Goal: Task Accomplishment & Management: Complete application form

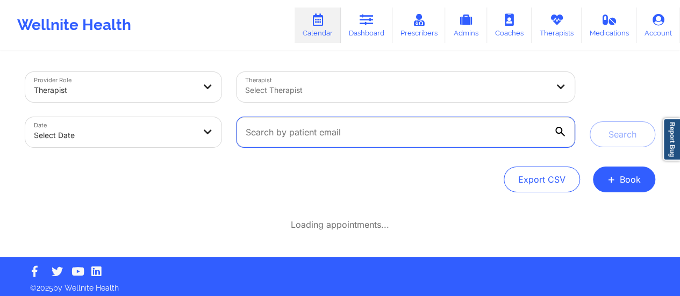
click at [463, 128] on input "text" at bounding box center [406, 132] width 338 height 30
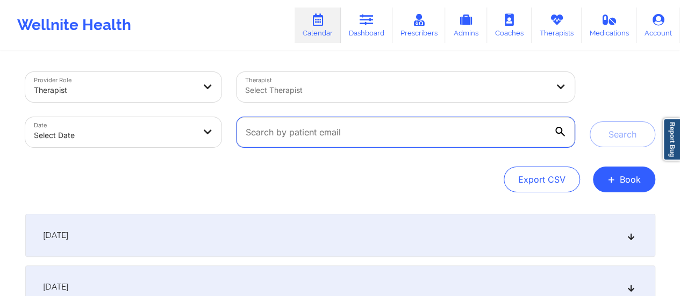
paste input "[EMAIL_ADDRESS][DOMAIN_NAME]"
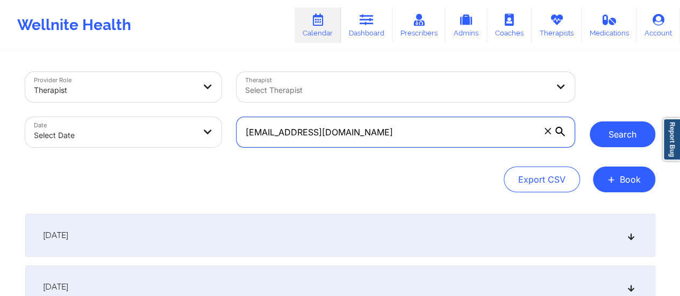
type input "[EMAIL_ADDRESS][DOMAIN_NAME]"
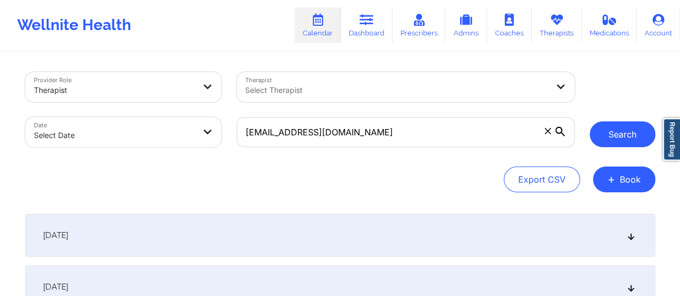
click at [604, 131] on button "Search" at bounding box center [623, 134] width 66 height 26
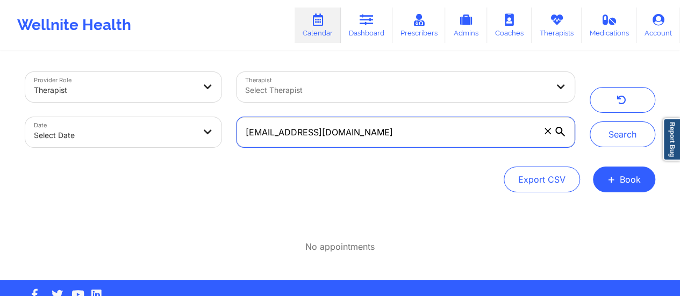
click at [383, 140] on input "[EMAIL_ADDRESS][DOMAIN_NAME]" at bounding box center [406, 132] width 338 height 30
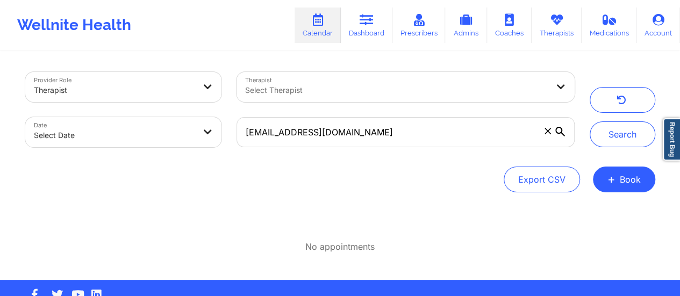
click at [599, 159] on div "Provider Role Therapist Therapist Select Therapist Date Select Date [EMAIL_ADDR…" at bounding box center [340, 132] width 630 height 120
click at [619, 180] on button "+ Book" at bounding box center [624, 180] width 62 height 26
click at [589, 217] on button "Therapy Session" at bounding box center [606, 214] width 82 height 18
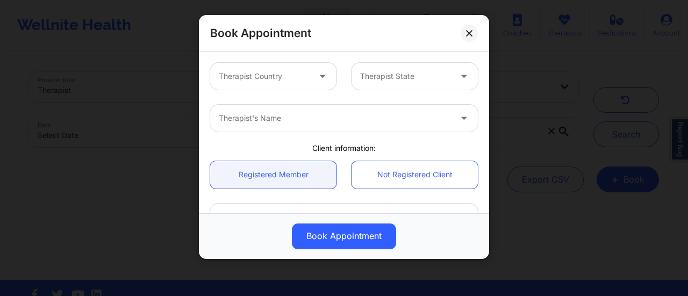
click at [277, 90] on div "Therapist Country Therapist State" at bounding box center [344, 76] width 283 height 42
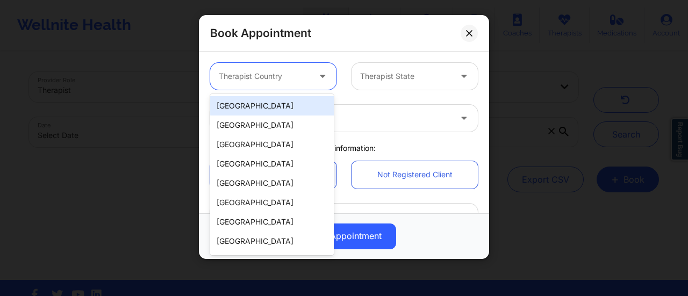
click at [271, 82] on div at bounding box center [264, 76] width 91 height 13
click at [274, 105] on div "[GEOGRAPHIC_DATA]" at bounding box center [272, 105] width 124 height 19
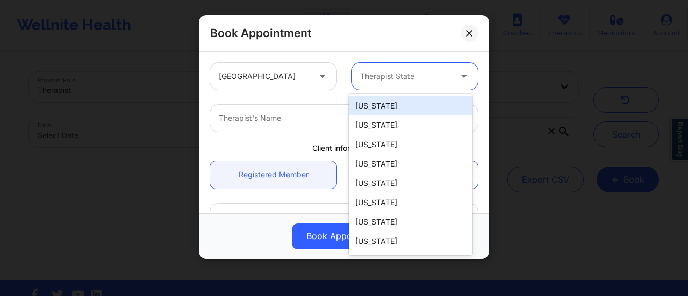
click at [399, 77] on div at bounding box center [405, 76] width 91 height 13
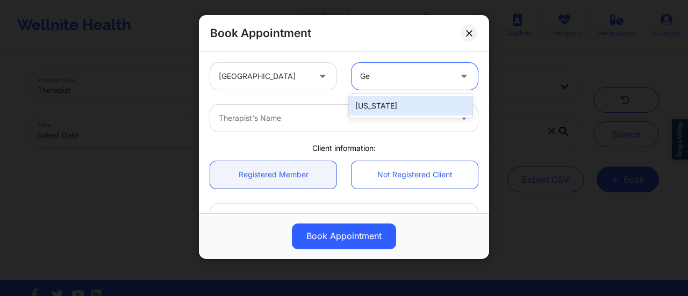
type input "Geo"
click at [394, 105] on div "[US_STATE]" at bounding box center [411, 105] width 124 height 19
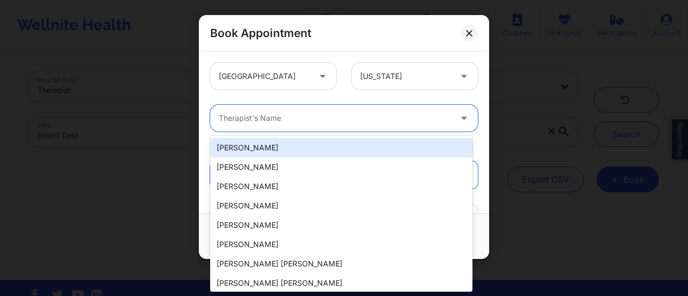
click at [266, 117] on div at bounding box center [335, 118] width 232 height 13
paste input "[PERSON_NAME]"
type input "[PERSON_NAME]"
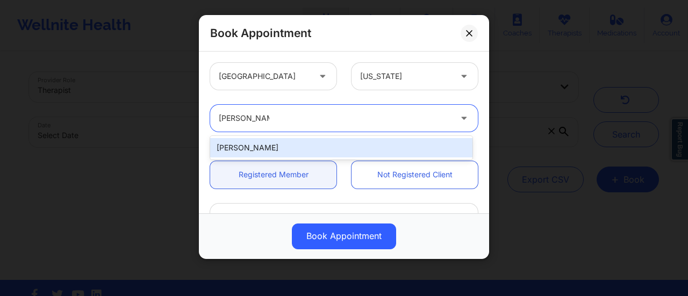
click at [266, 146] on div "[PERSON_NAME]" at bounding box center [341, 147] width 262 height 19
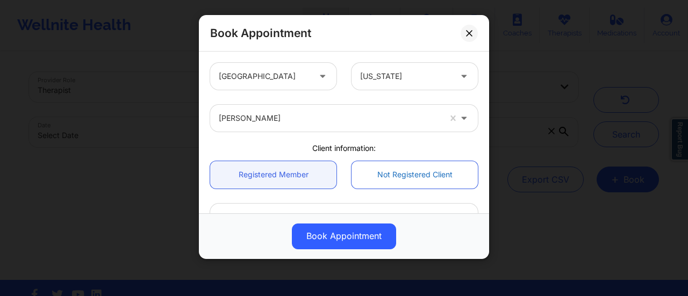
click at [383, 181] on link "Not Registered Client" at bounding box center [415, 174] width 126 height 27
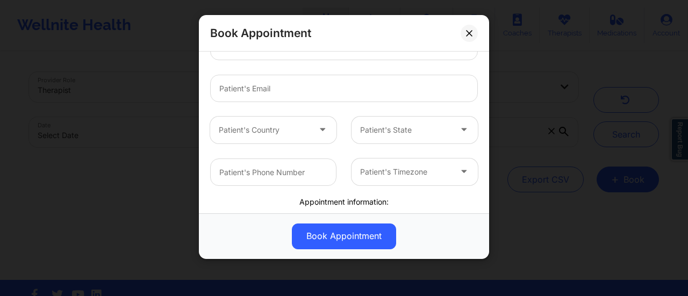
scroll to position [295, 0]
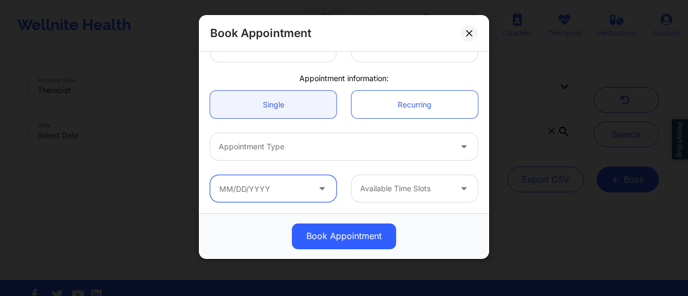
click at [254, 187] on input "text" at bounding box center [273, 188] width 126 height 27
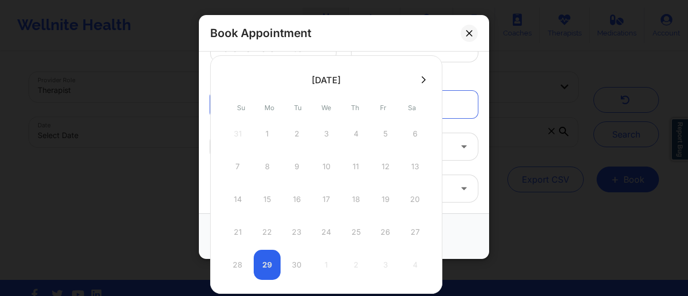
click at [424, 77] on button at bounding box center [423, 79] width 11 height 9
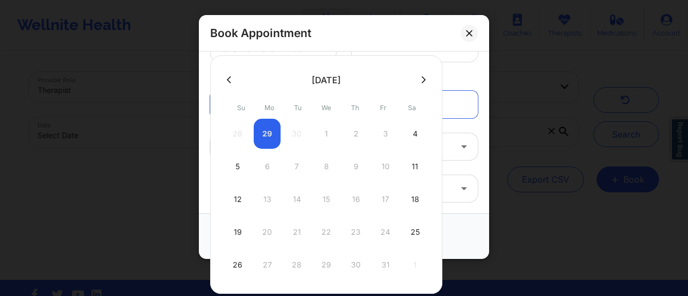
click at [384, 128] on div "28 29 30 1 2 3 4" at bounding box center [326, 134] width 204 height 30
drag, startPoint x: 225, startPoint y: 74, endPoint x: 229, endPoint y: 80, distance: 7.8
click at [229, 80] on div at bounding box center [326, 79] width 232 height 16
click at [229, 80] on icon at bounding box center [229, 80] width 4 height 8
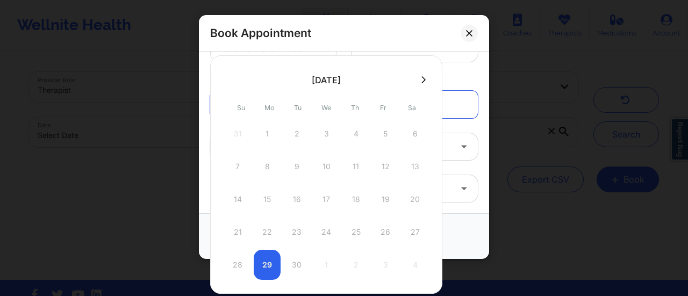
click at [421, 75] on button at bounding box center [423, 79] width 11 height 9
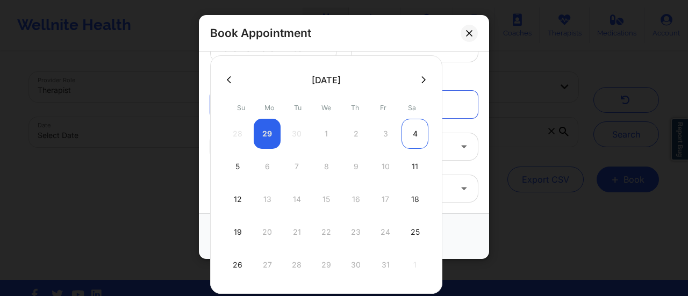
click at [413, 132] on div "4" at bounding box center [415, 134] width 27 height 30
type input "[DATE]"
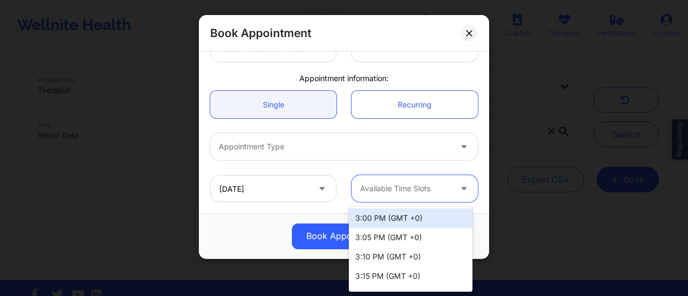
click at [425, 187] on div at bounding box center [405, 188] width 91 height 13
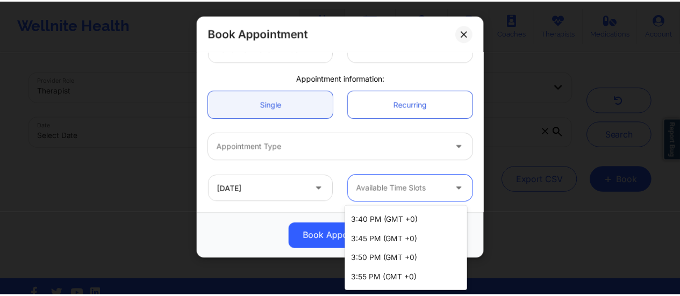
scroll to position [0, 0]
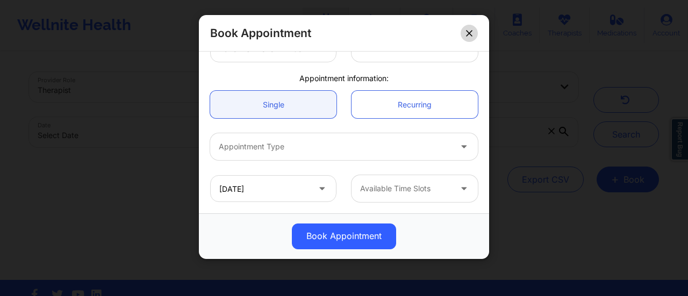
drag, startPoint x: 459, startPoint y: 28, endPoint x: 472, endPoint y: 35, distance: 14.7
click at [472, 35] on div "Book Appointment" at bounding box center [344, 33] width 290 height 37
click at [472, 35] on icon at bounding box center [469, 33] width 6 height 6
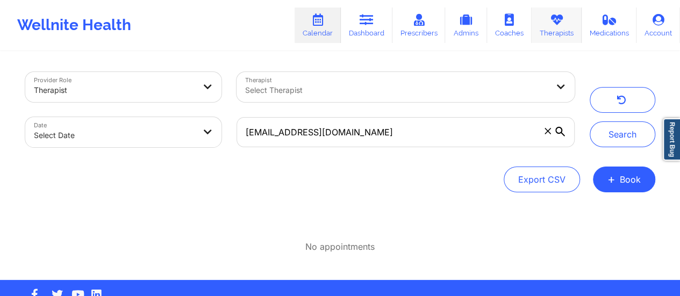
click at [548, 21] on link "Therapists" at bounding box center [557, 25] width 50 height 35
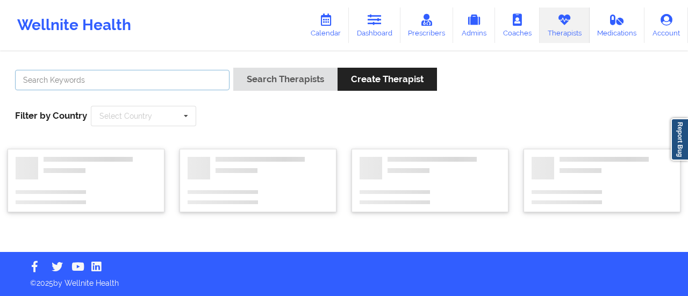
click at [210, 75] on input "text" at bounding box center [122, 80] width 214 height 20
paste input "[PERSON_NAME]"
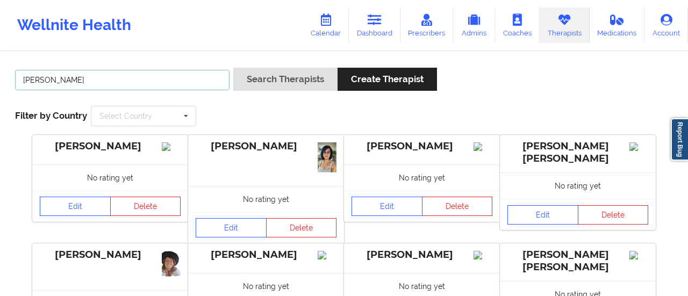
type input "[PERSON_NAME]"
click at [233, 68] on button "Search Therapists" at bounding box center [285, 79] width 104 height 23
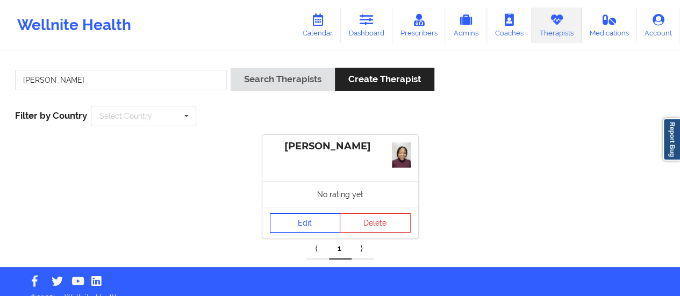
click at [301, 217] on link "Edit" at bounding box center [305, 222] width 71 height 19
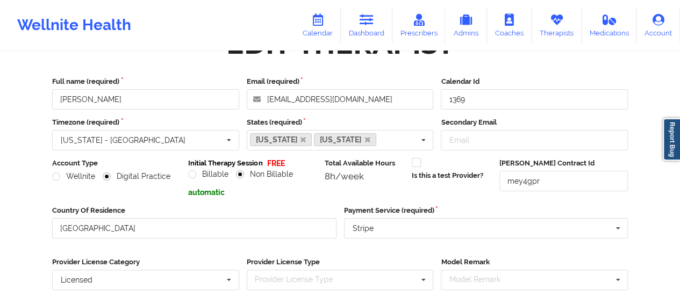
scroll to position [194, 0]
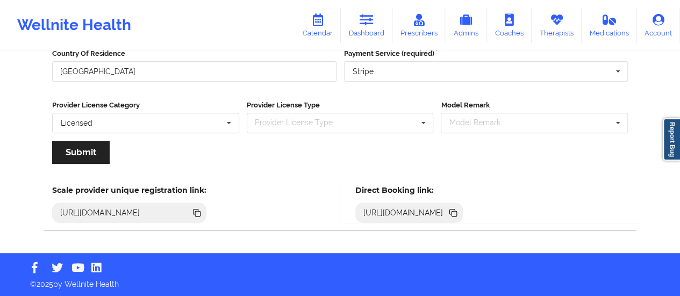
click at [457, 214] on icon at bounding box center [454, 213] width 5 height 5
click at [368, 14] on icon at bounding box center [367, 20] width 14 height 12
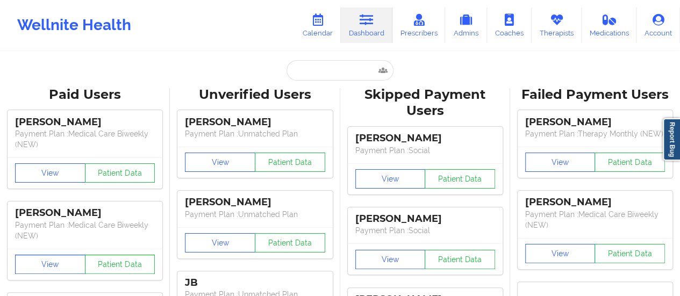
click at [343, 68] on input "text" at bounding box center [340, 70] width 106 height 20
paste input "[EMAIL_ADDRESS][DOMAIN_NAME]"
type input "[EMAIL_ADDRESS][DOMAIN_NAME]"
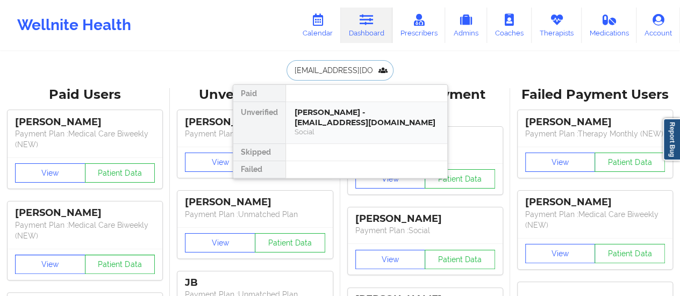
click at [329, 131] on div "Social" at bounding box center [367, 131] width 144 height 9
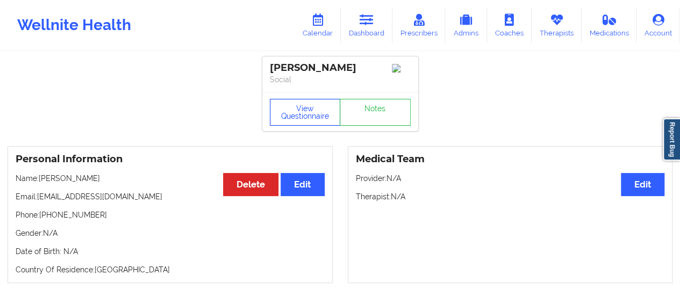
click at [316, 126] on button "View Questionnaire" at bounding box center [305, 112] width 71 height 27
click at [125, 202] on p "Email: [EMAIL_ADDRESS][DOMAIN_NAME]" at bounding box center [170, 196] width 309 height 11
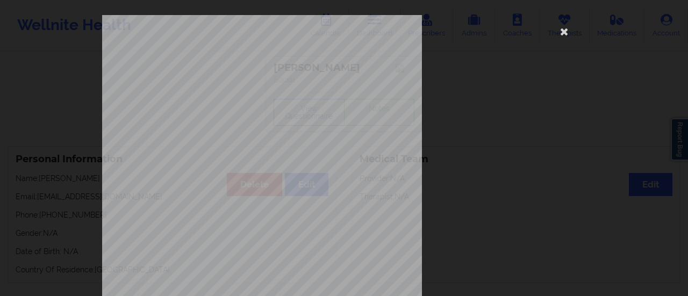
scroll to position [216, 0]
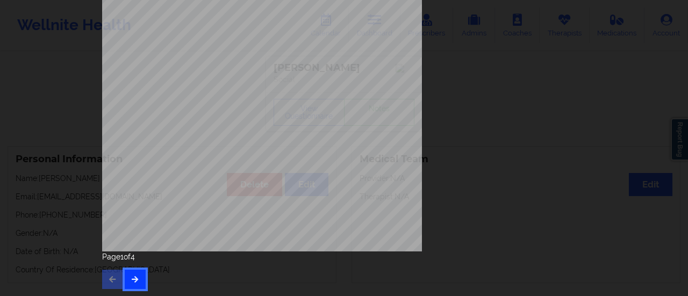
click at [132, 287] on button "button" at bounding box center [135, 279] width 21 height 19
click at [132, 280] on icon "button" at bounding box center [135, 279] width 9 height 6
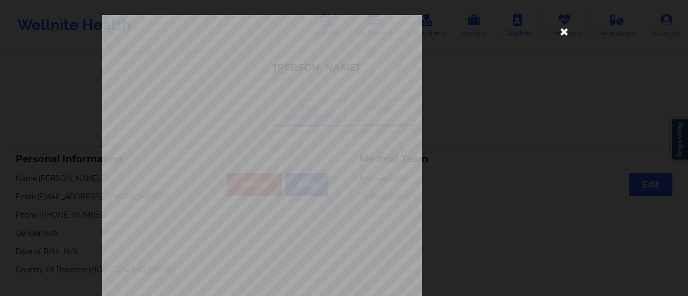
click at [558, 34] on icon at bounding box center [564, 31] width 17 height 17
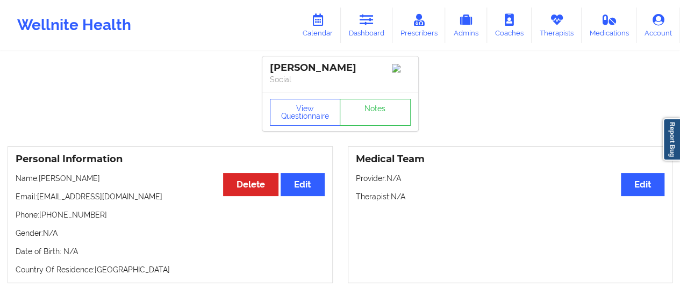
drag, startPoint x: 92, startPoint y: 181, endPoint x: 41, endPoint y: 182, distance: 51.6
click at [41, 182] on p "Name: [PERSON_NAME]" at bounding box center [170, 178] width 309 height 11
copy p "[PERSON_NAME]"
click at [312, 30] on link "Calendar" at bounding box center [318, 25] width 46 height 35
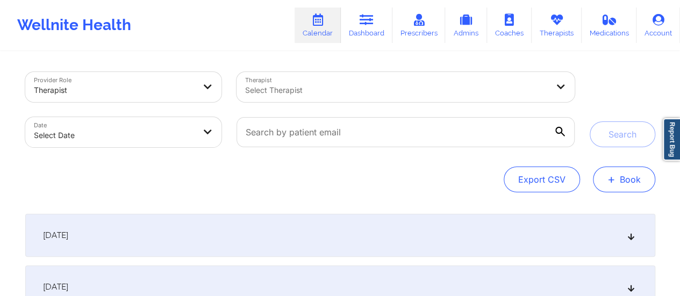
click at [653, 183] on button "+ Book" at bounding box center [624, 180] width 62 height 26
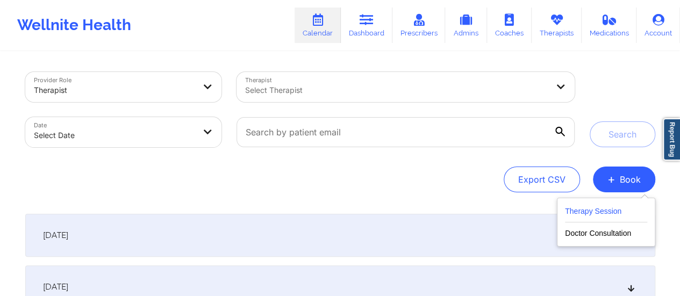
click at [588, 219] on button "Therapy Session" at bounding box center [606, 214] width 82 height 18
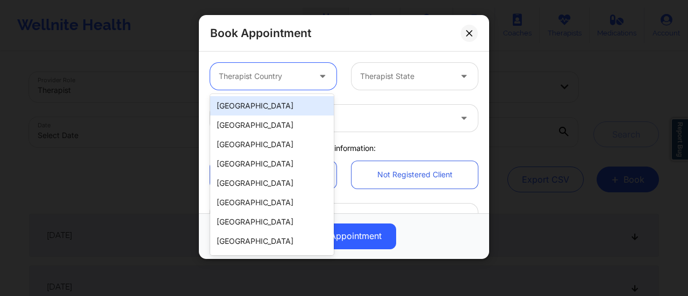
click at [291, 78] on div at bounding box center [264, 76] width 91 height 13
click at [270, 101] on div "[GEOGRAPHIC_DATA]" at bounding box center [272, 105] width 124 height 19
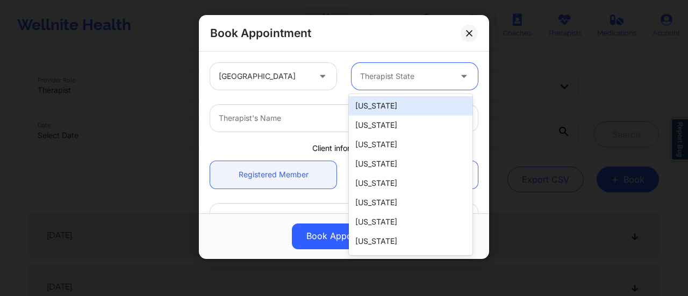
click at [395, 77] on div at bounding box center [405, 76] width 91 height 13
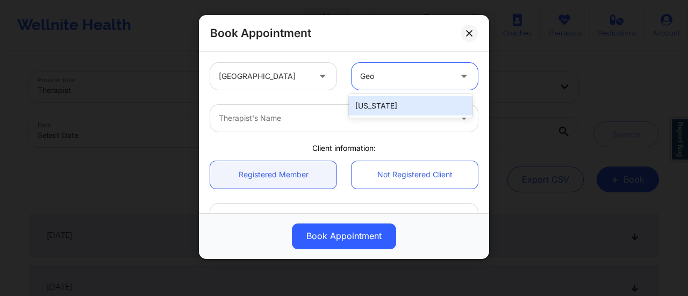
type input "Geor"
click at [398, 105] on div "[US_STATE]" at bounding box center [411, 105] width 124 height 19
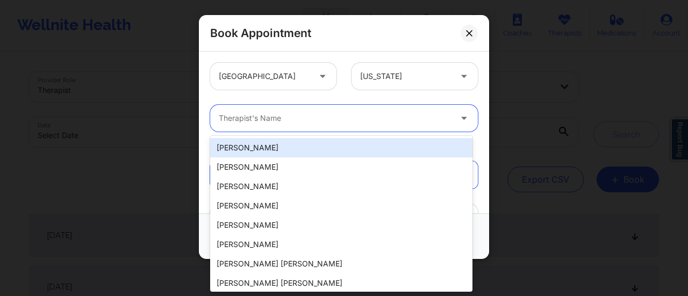
click at [278, 126] on div "Therapist's Name" at bounding box center [331, 118] width 242 height 27
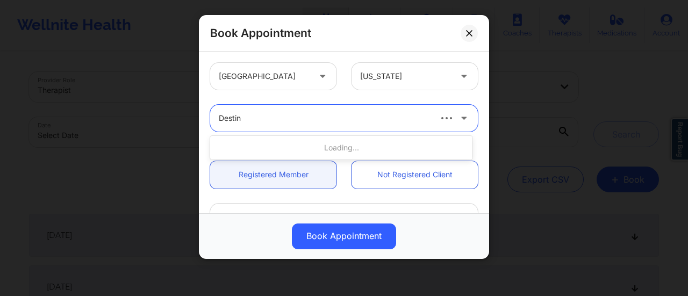
type input "Destini"
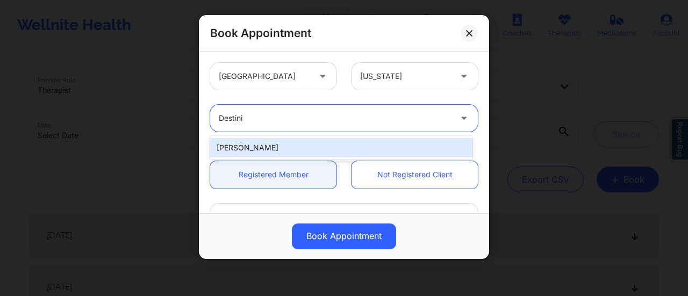
click at [349, 145] on div "[PERSON_NAME]" at bounding box center [341, 147] width 262 height 19
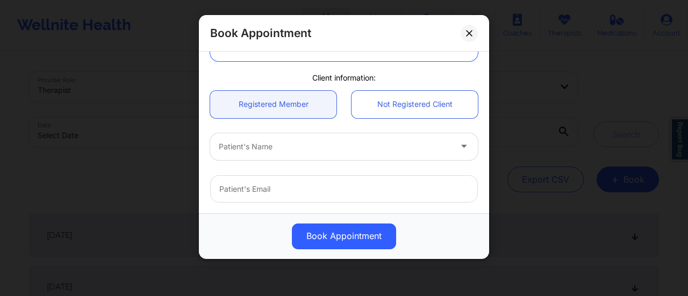
scroll to position [82, 0]
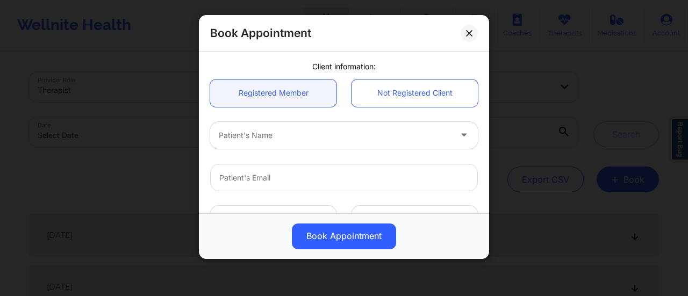
click at [248, 133] on div at bounding box center [335, 135] width 232 height 13
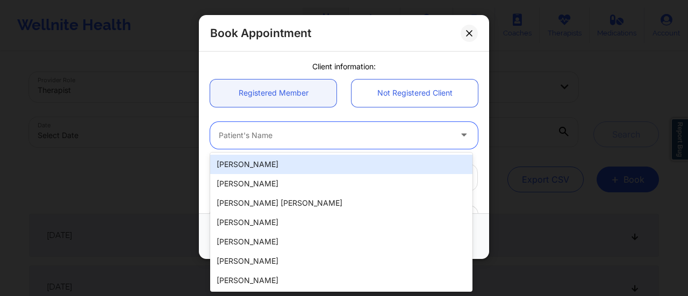
paste input "[PERSON_NAME]"
type input "[PERSON_NAME]"
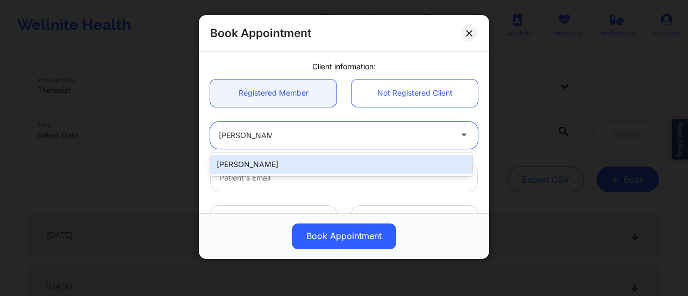
click at [283, 161] on div "[PERSON_NAME]" at bounding box center [341, 164] width 262 height 19
type input "[EMAIL_ADDRESS][DOMAIN_NAME]"
type input "[PHONE_NUMBER]"
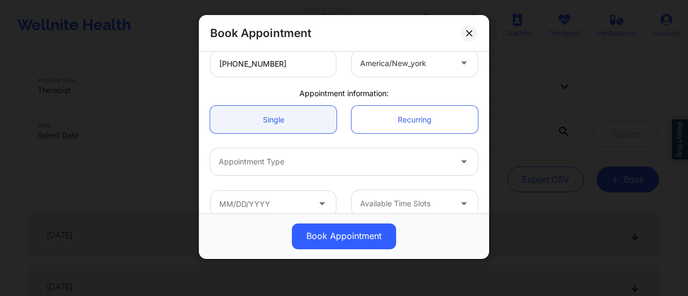
scroll to position [295, 0]
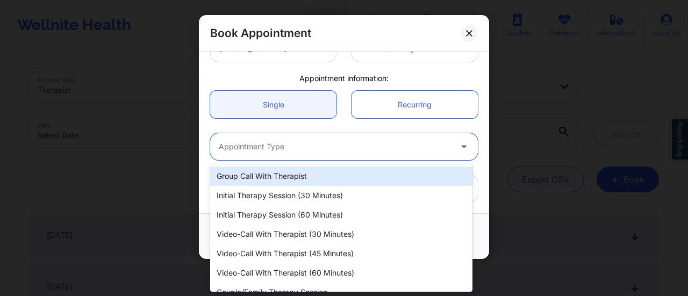
click at [298, 147] on div at bounding box center [335, 146] width 232 height 13
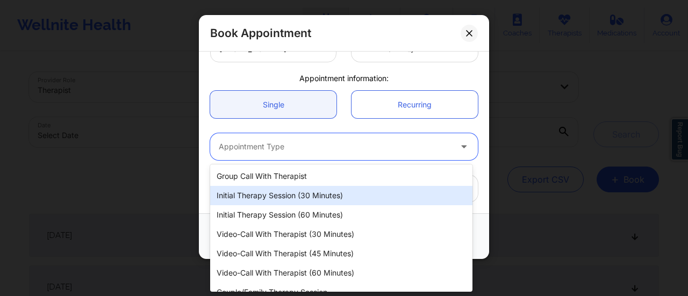
click at [315, 195] on div "Initial Therapy Session (30 minutes)" at bounding box center [341, 195] width 262 height 19
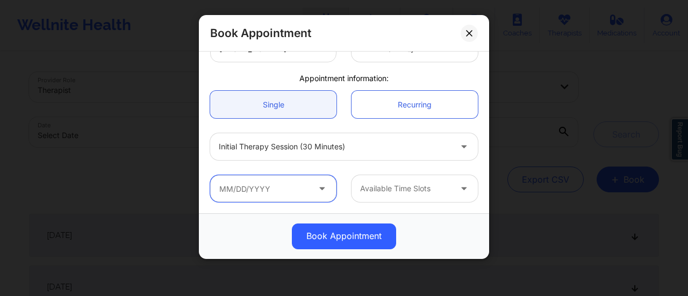
click at [263, 183] on input "text" at bounding box center [273, 188] width 126 height 27
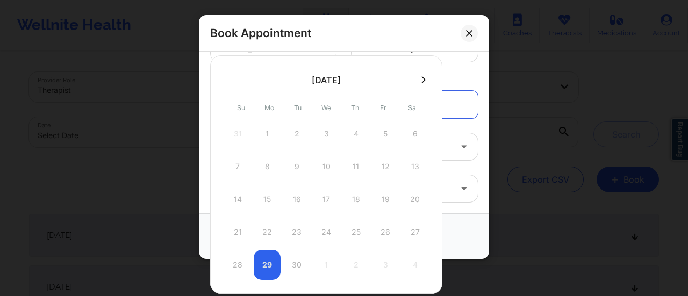
click at [421, 77] on icon at bounding box center [423, 80] width 4 height 8
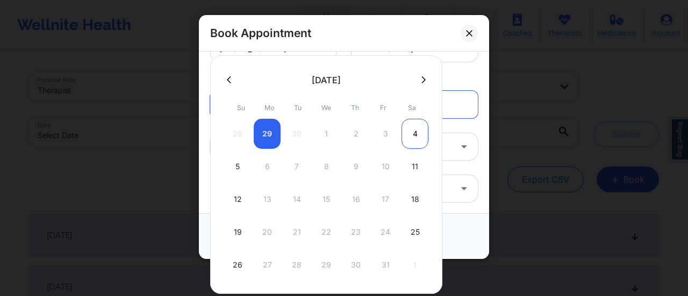
click at [413, 132] on div "4" at bounding box center [415, 134] width 27 height 30
type input "[DATE]"
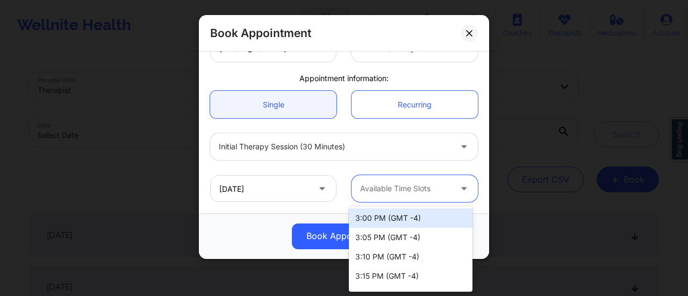
click at [401, 189] on div at bounding box center [405, 188] width 91 height 13
click at [415, 212] on div "3:00 PM (GMT -4)" at bounding box center [411, 218] width 124 height 19
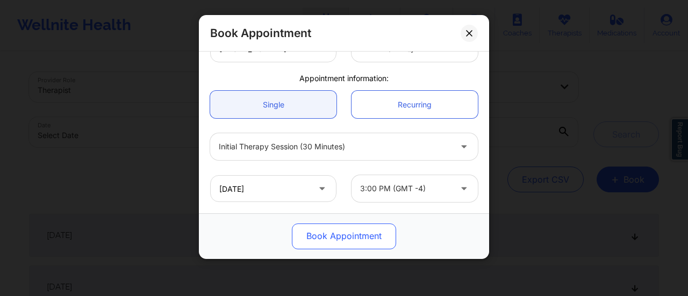
click at [354, 231] on button "Book Appointment" at bounding box center [344, 237] width 104 height 26
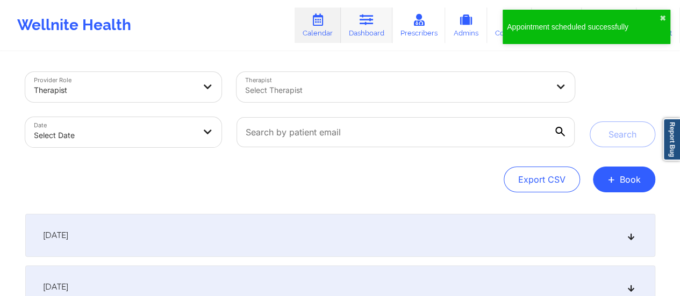
click at [374, 33] on link "Dashboard" at bounding box center [367, 25] width 52 height 35
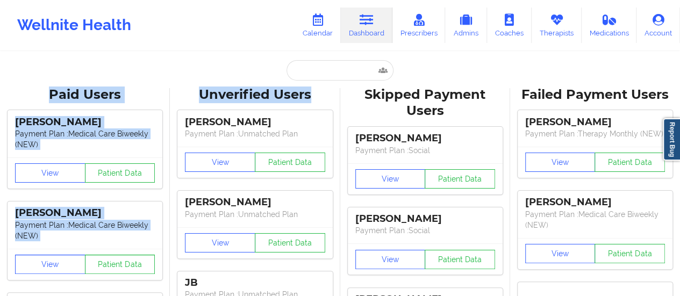
click at [314, 76] on input "text" at bounding box center [340, 70] width 106 height 20
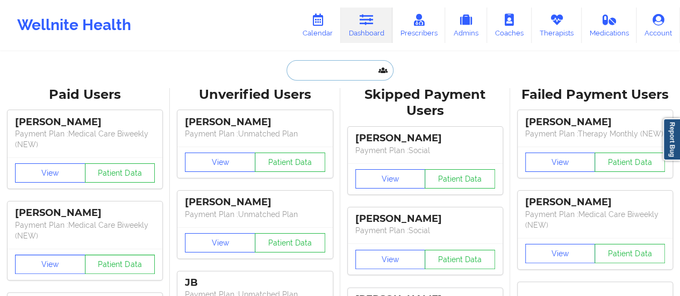
paste input "[PERSON_NAME]"
type input "[PERSON_NAME]"
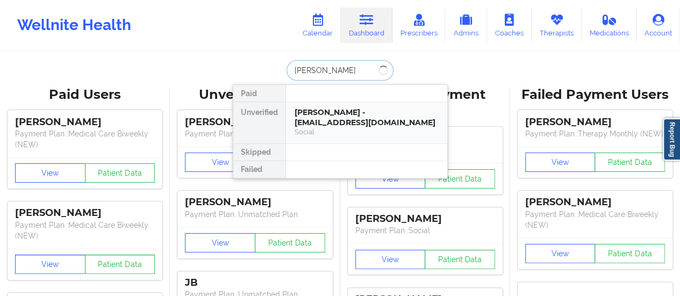
click at [342, 126] on div "[PERSON_NAME] - [EMAIL_ADDRESS][DOMAIN_NAME]" at bounding box center [367, 118] width 144 height 20
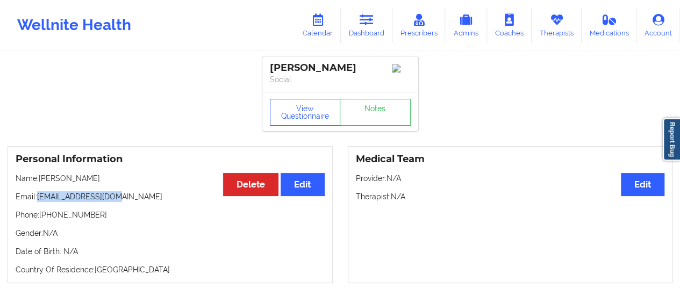
drag, startPoint x: 38, startPoint y: 202, endPoint x: 125, endPoint y: 197, distance: 87.2
click at [125, 197] on p "Email: [EMAIL_ADDRESS][DOMAIN_NAME]" at bounding box center [170, 196] width 309 height 11
copy p "[EMAIL_ADDRESS][DOMAIN_NAME]"
click at [325, 23] on icon at bounding box center [318, 20] width 14 height 12
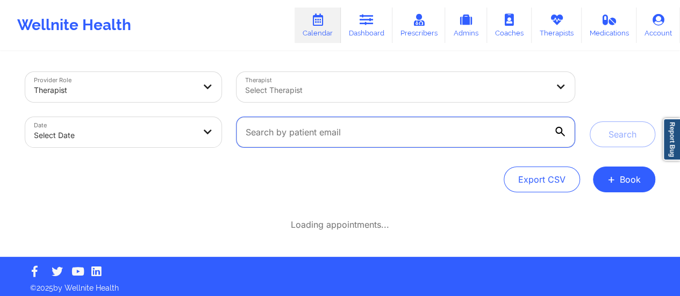
click at [430, 140] on input "text" at bounding box center [406, 132] width 338 height 30
paste input "[EMAIL_ADDRESS][DOMAIN_NAME]"
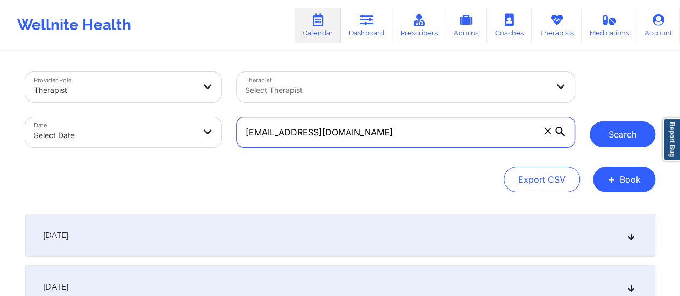
type input "[EMAIL_ADDRESS][DOMAIN_NAME]"
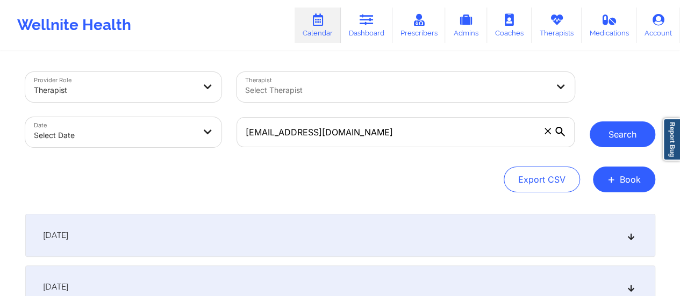
click at [642, 132] on button "Search" at bounding box center [623, 134] width 66 height 26
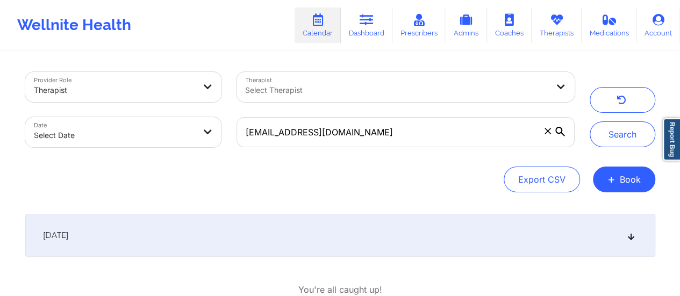
scroll to position [70, 0]
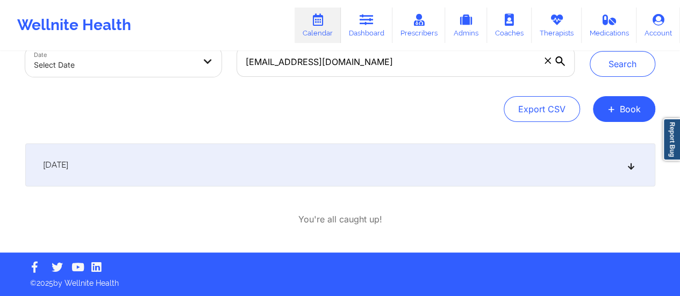
click at [357, 167] on div "[DATE]" at bounding box center [340, 165] width 630 height 43
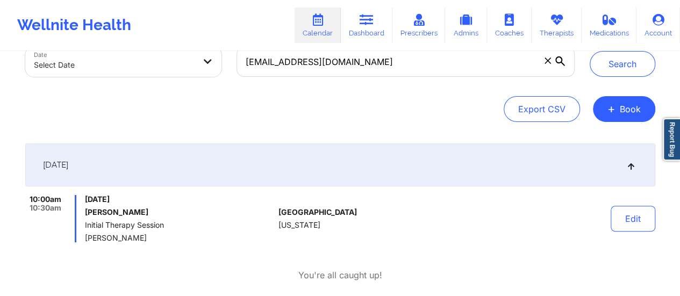
scroll to position [126, 0]
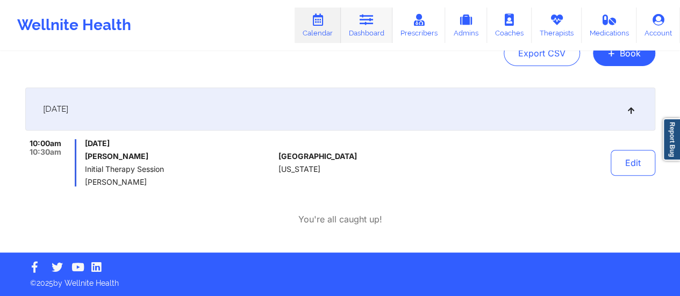
click at [389, 27] on link "Dashboard" at bounding box center [367, 25] width 52 height 35
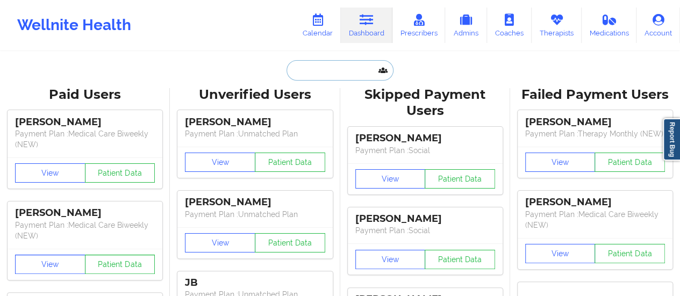
click at [335, 69] on input "text" at bounding box center [340, 70] width 106 height 20
paste input "[EMAIL_ADDRESS][DOMAIN_NAME]"
type input "[EMAIL_ADDRESS][DOMAIN_NAME]"
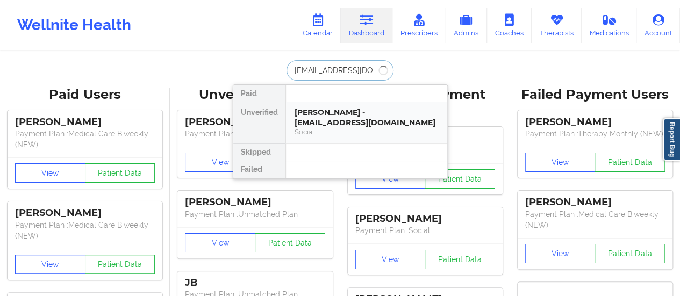
click at [331, 119] on div "[PERSON_NAME] - [EMAIL_ADDRESS][DOMAIN_NAME]" at bounding box center [367, 118] width 144 height 20
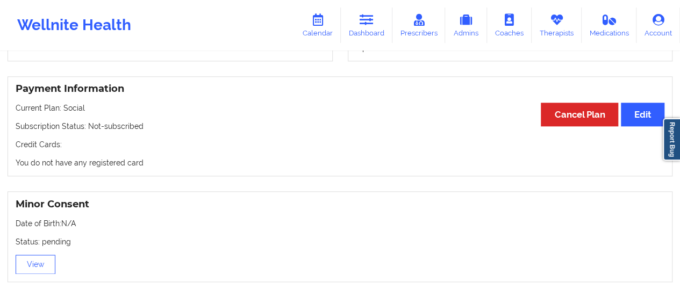
scroll to position [533, 0]
